Goal: Transaction & Acquisition: Purchase product/service

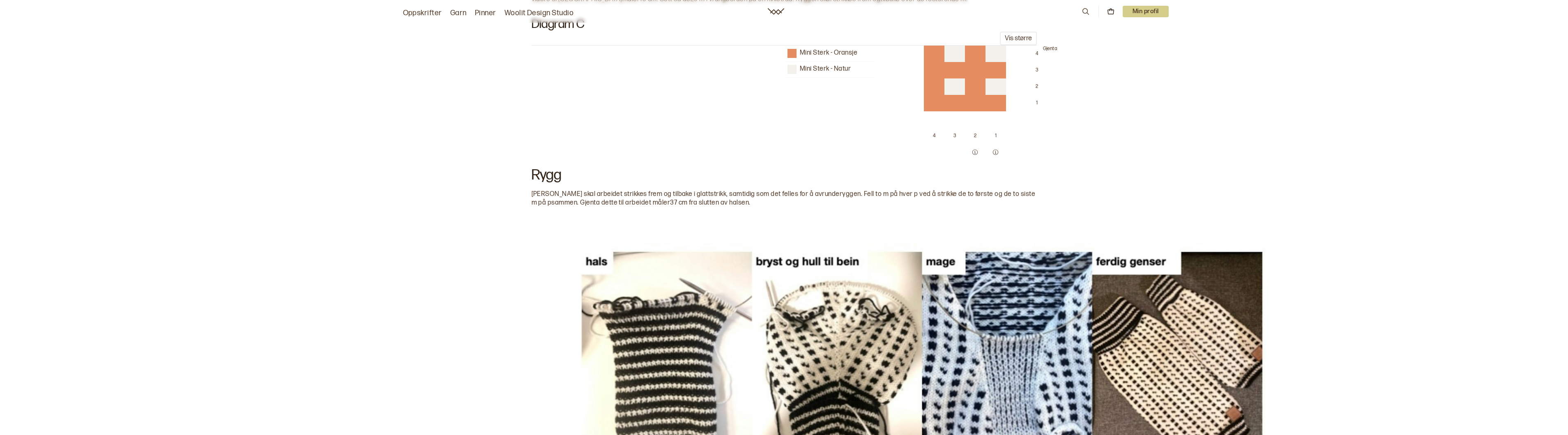
scroll to position [1949, 0]
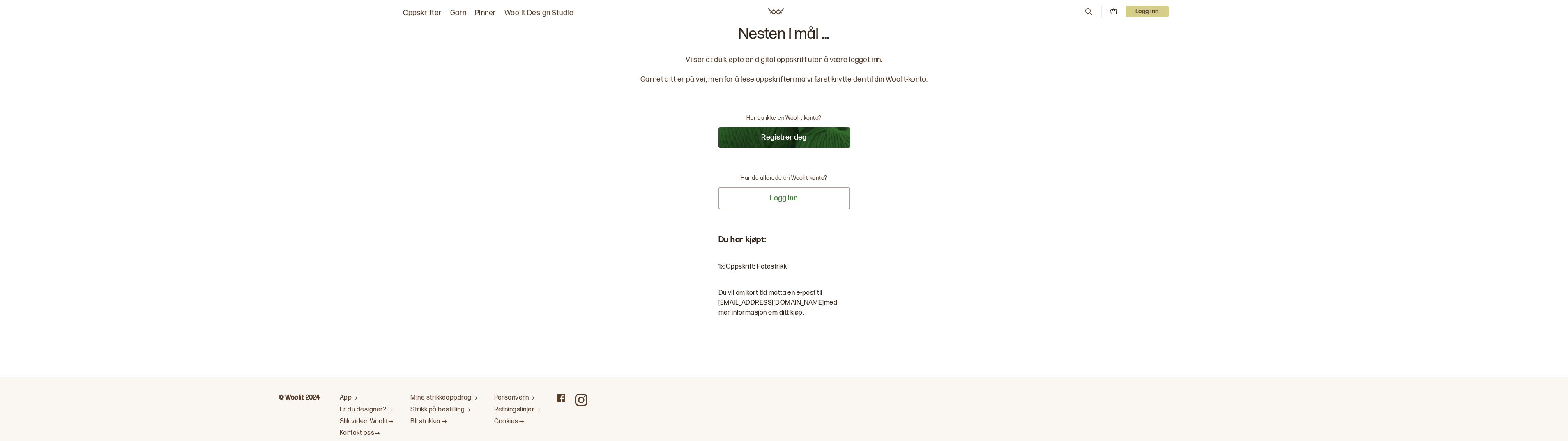
click at [779, 196] on button "Logg inn" at bounding box center [784, 198] width 131 height 22
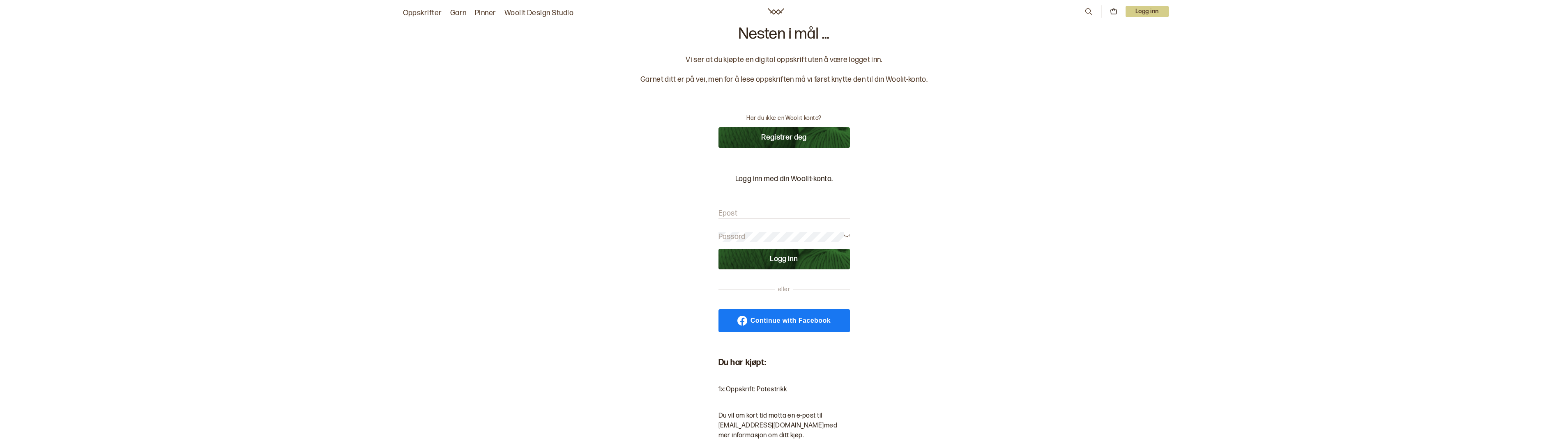
type input "tri-solb@online.no"
click at [777, 259] on button "Logg inn" at bounding box center [784, 259] width 131 height 21
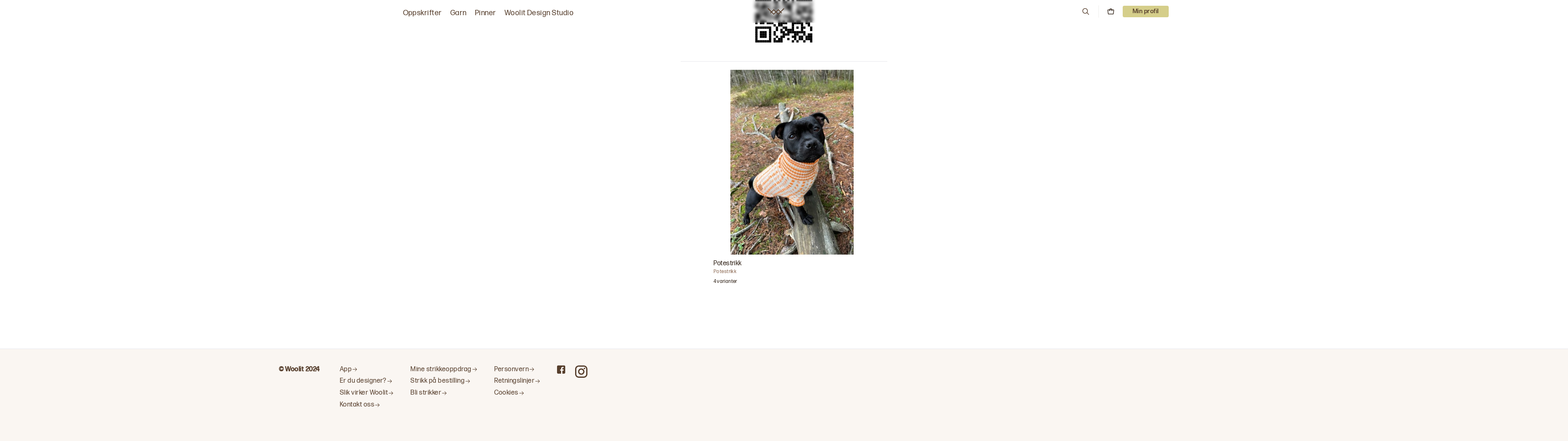
scroll to position [207, 0]
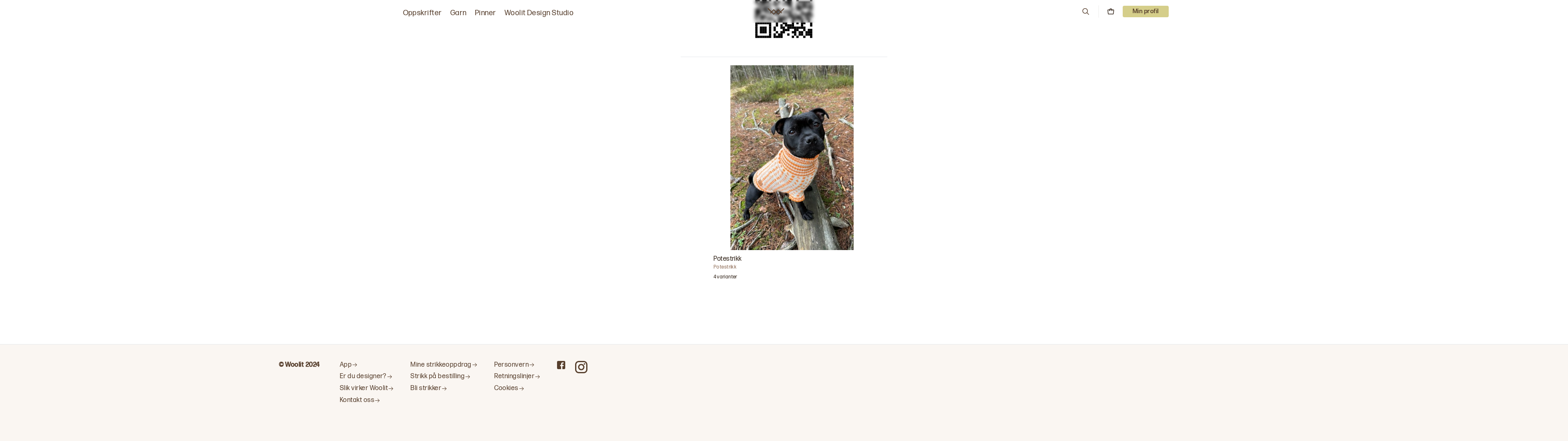
click at [740, 262] on h3 "Potestrikk" at bounding box center [792, 259] width 158 height 10
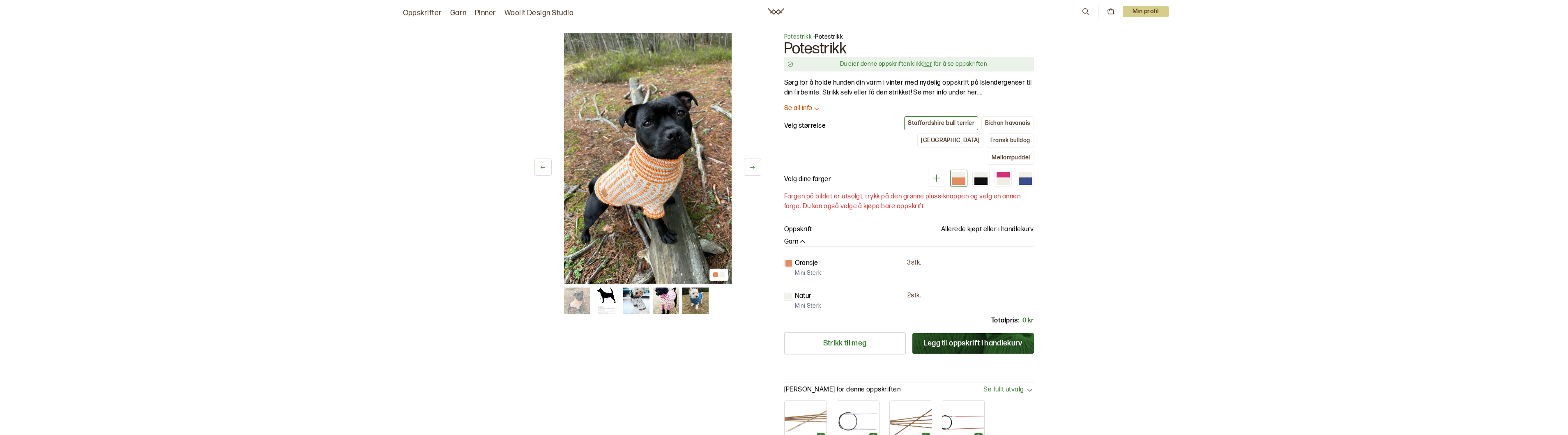
click at [816, 108] on icon at bounding box center [816, 108] width 8 height 8
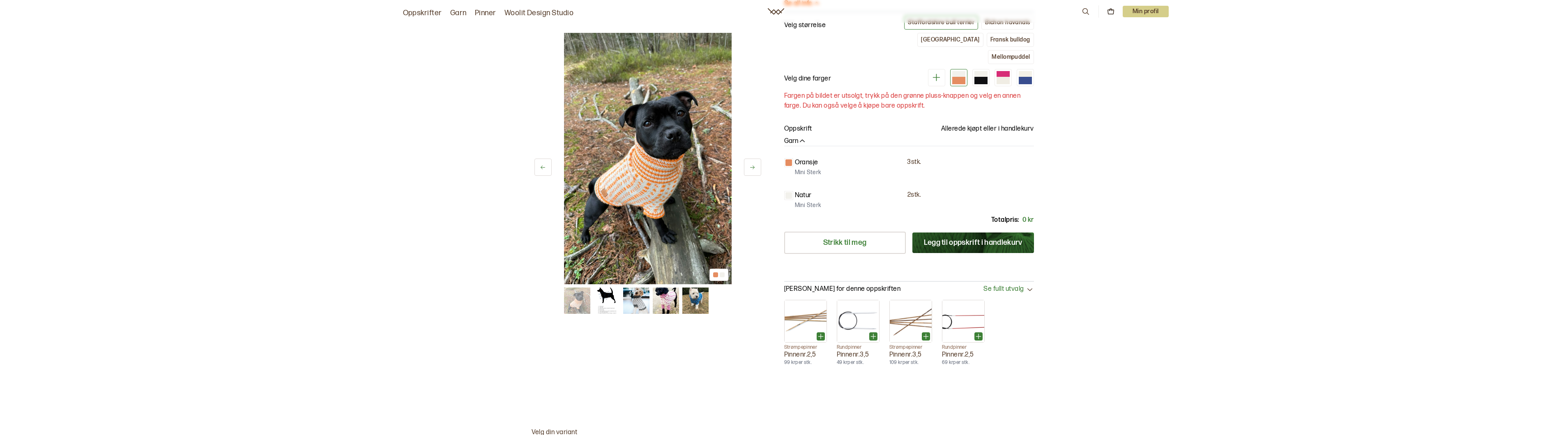
scroll to position [411, 0]
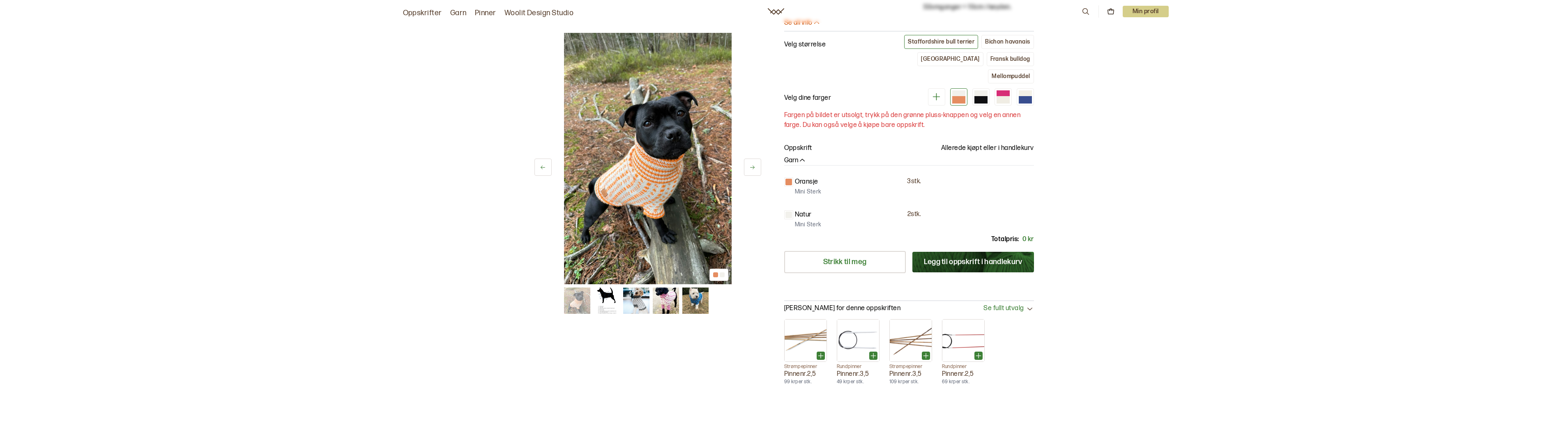
click at [800, 156] on icon "button" at bounding box center [802, 160] width 8 height 8
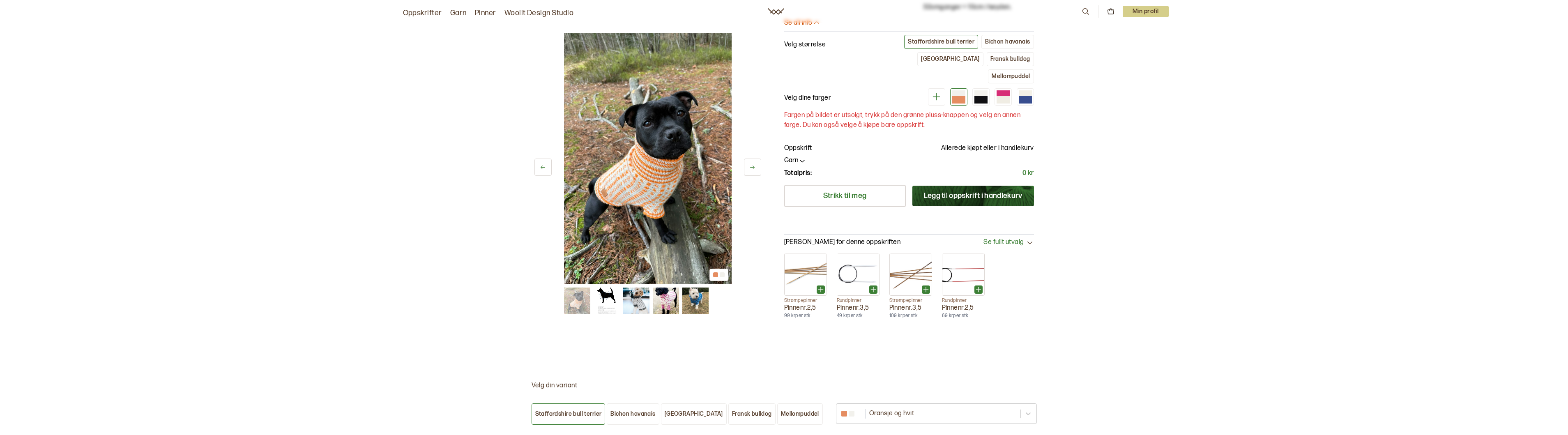
click at [803, 156] on icon "button" at bounding box center [802, 160] width 8 height 8
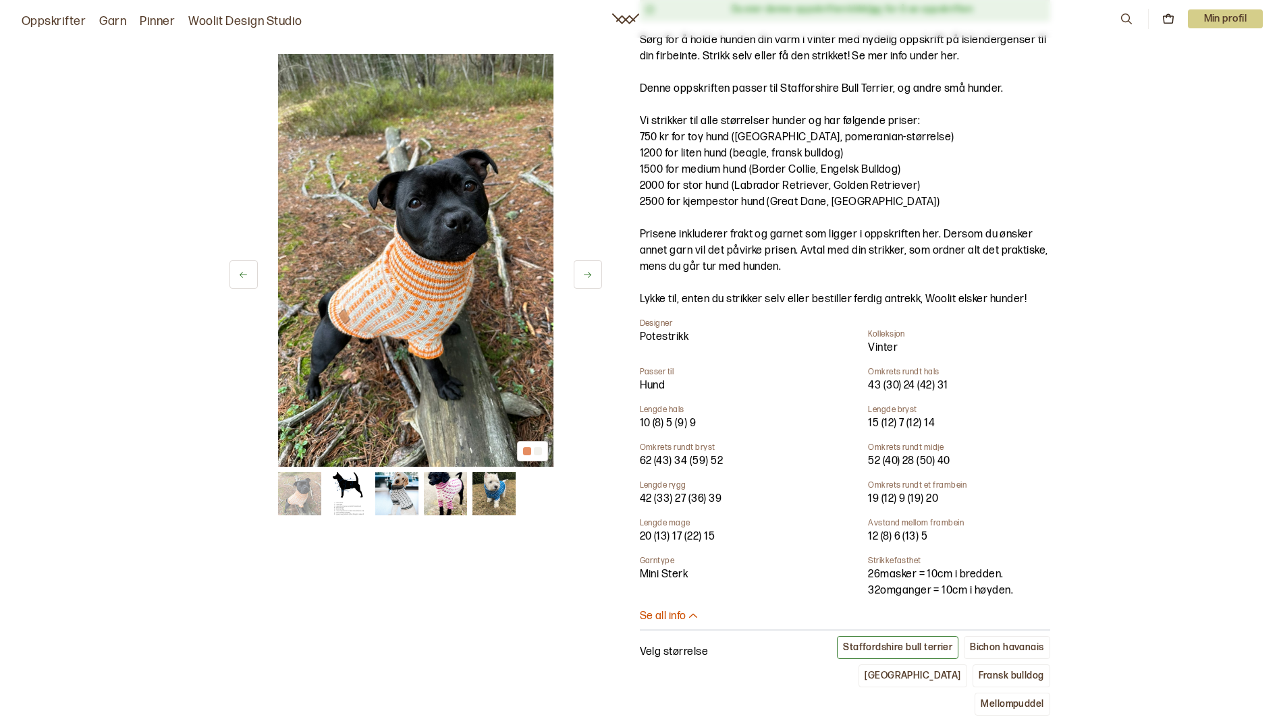
scroll to position [0, 0]
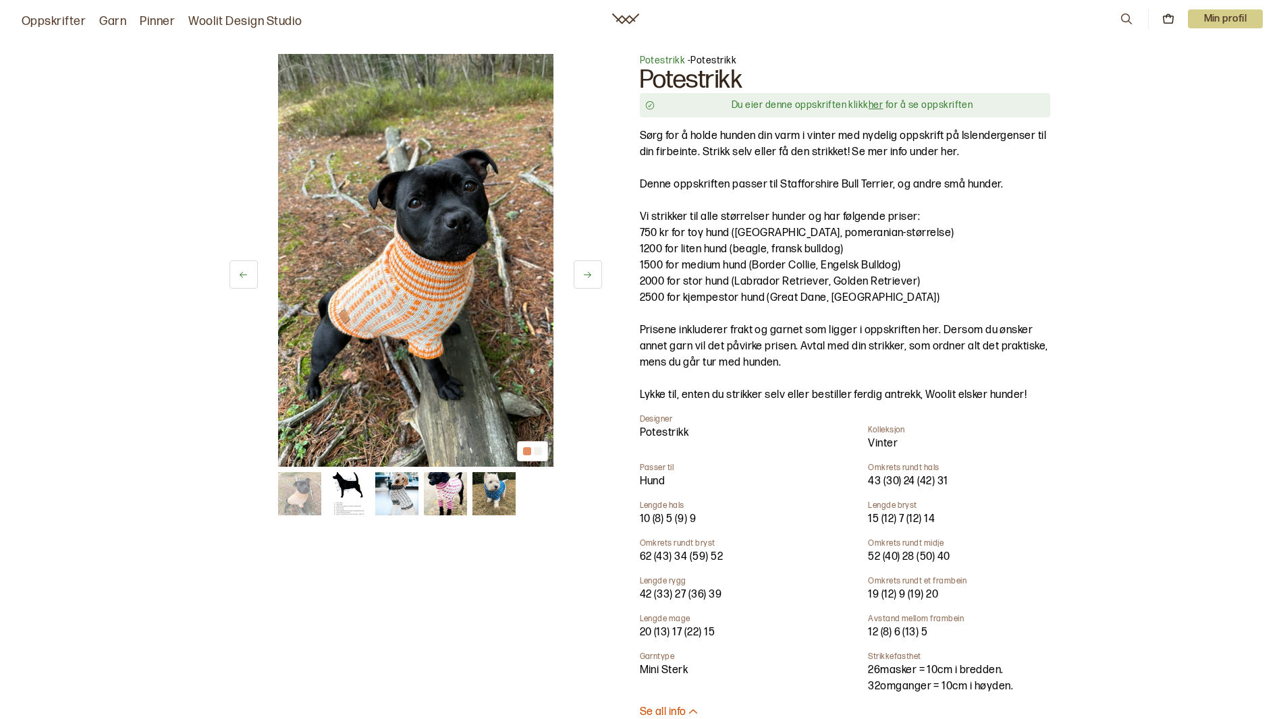
click at [875, 105] on link "her" at bounding box center [876, 104] width 14 height 11
